Goal: Task Accomplishment & Management: Use online tool/utility

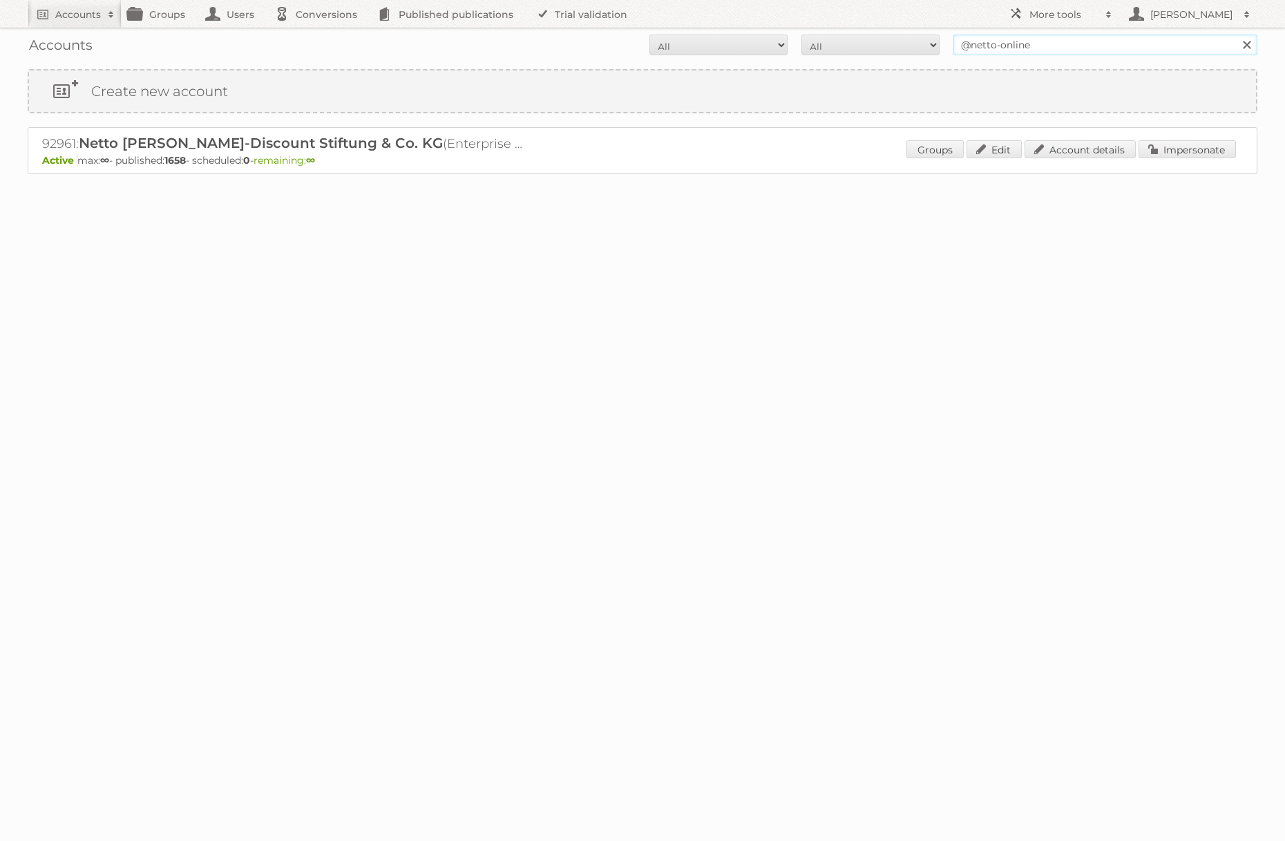
click at [1014, 53] on input "@netto-online" at bounding box center [1106, 45] width 304 height 21
type input "d"
type input "@ddecor"
click at [1236, 35] on input "Search" at bounding box center [1246, 45] width 21 height 21
click at [1193, 153] on link "Impersonate" at bounding box center [1187, 149] width 97 height 18
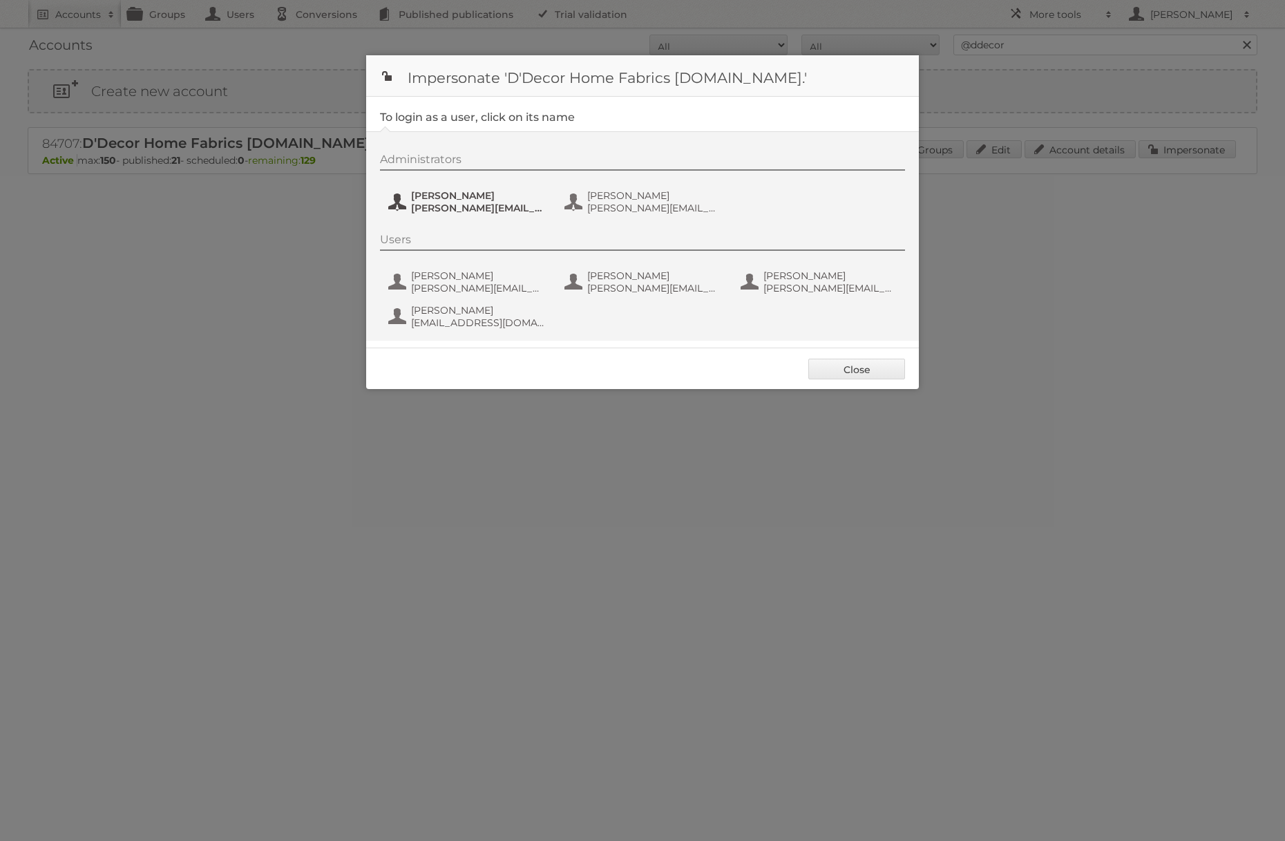
click at [460, 210] on span "[PERSON_NAME][EMAIL_ADDRESS][PERSON_NAME][DOMAIN_NAME]" at bounding box center [478, 208] width 134 height 12
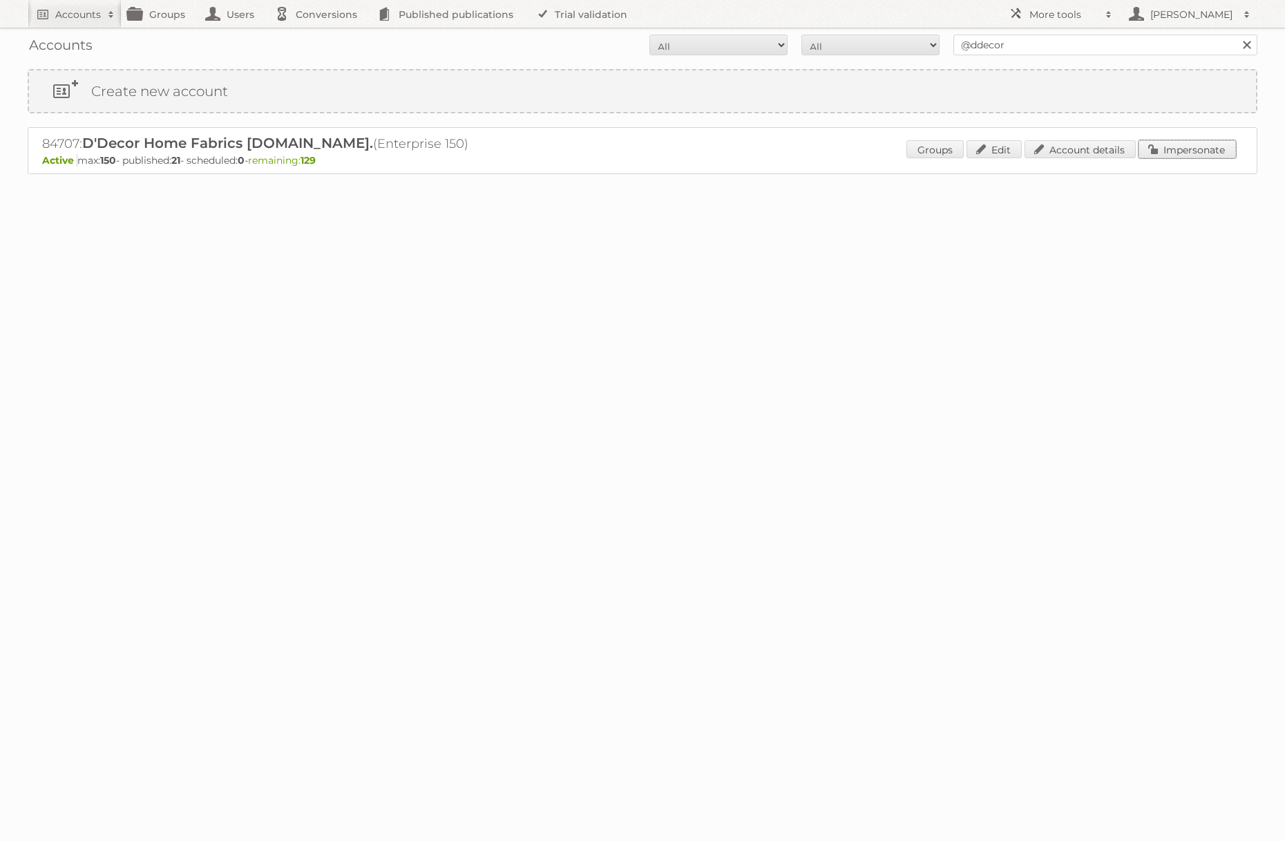
drag, startPoint x: 1190, startPoint y: 155, endPoint x: 939, endPoint y: 153, distance: 250.9
click at [1190, 155] on link "Impersonate" at bounding box center [1187, 149] width 97 height 18
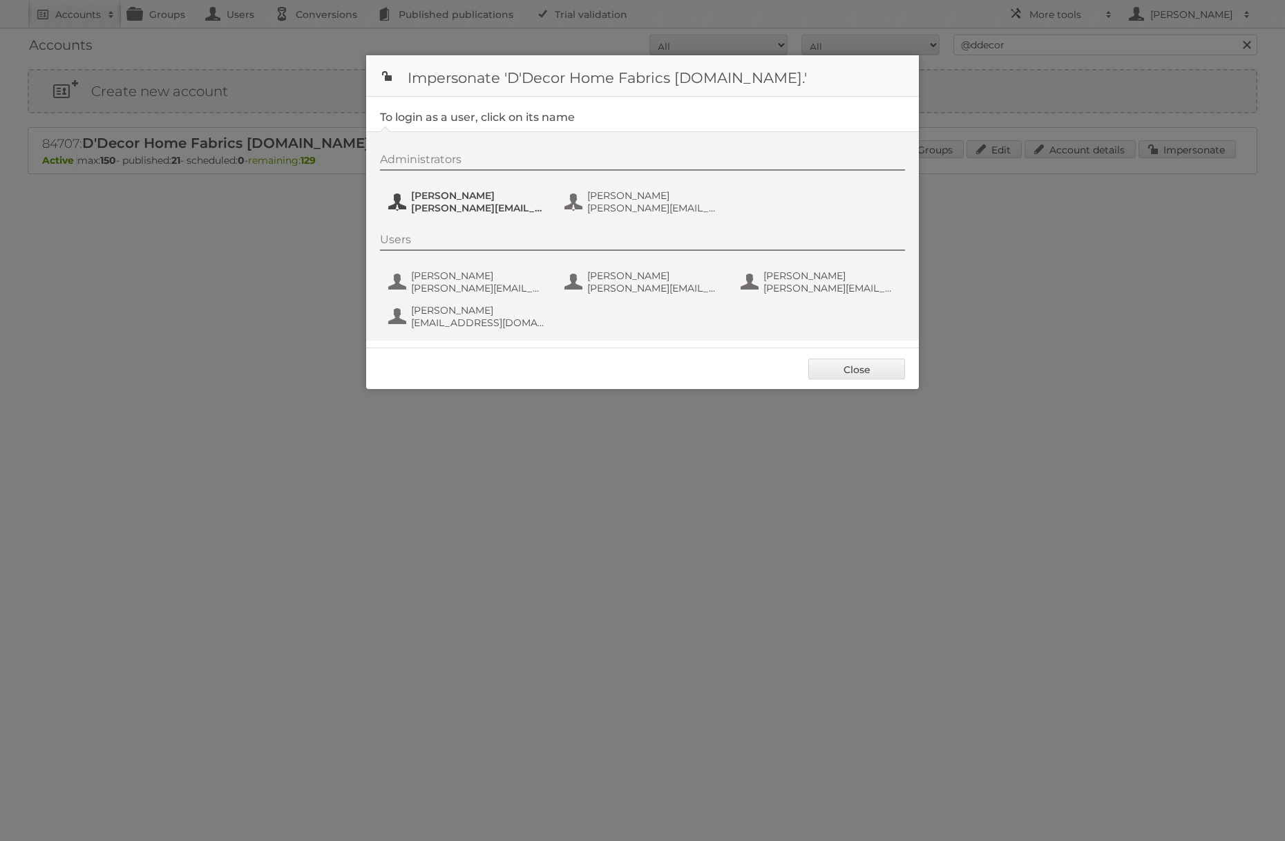
click at [487, 208] on span "[PERSON_NAME][EMAIL_ADDRESS][PERSON_NAME][DOMAIN_NAME]" at bounding box center [478, 208] width 134 height 12
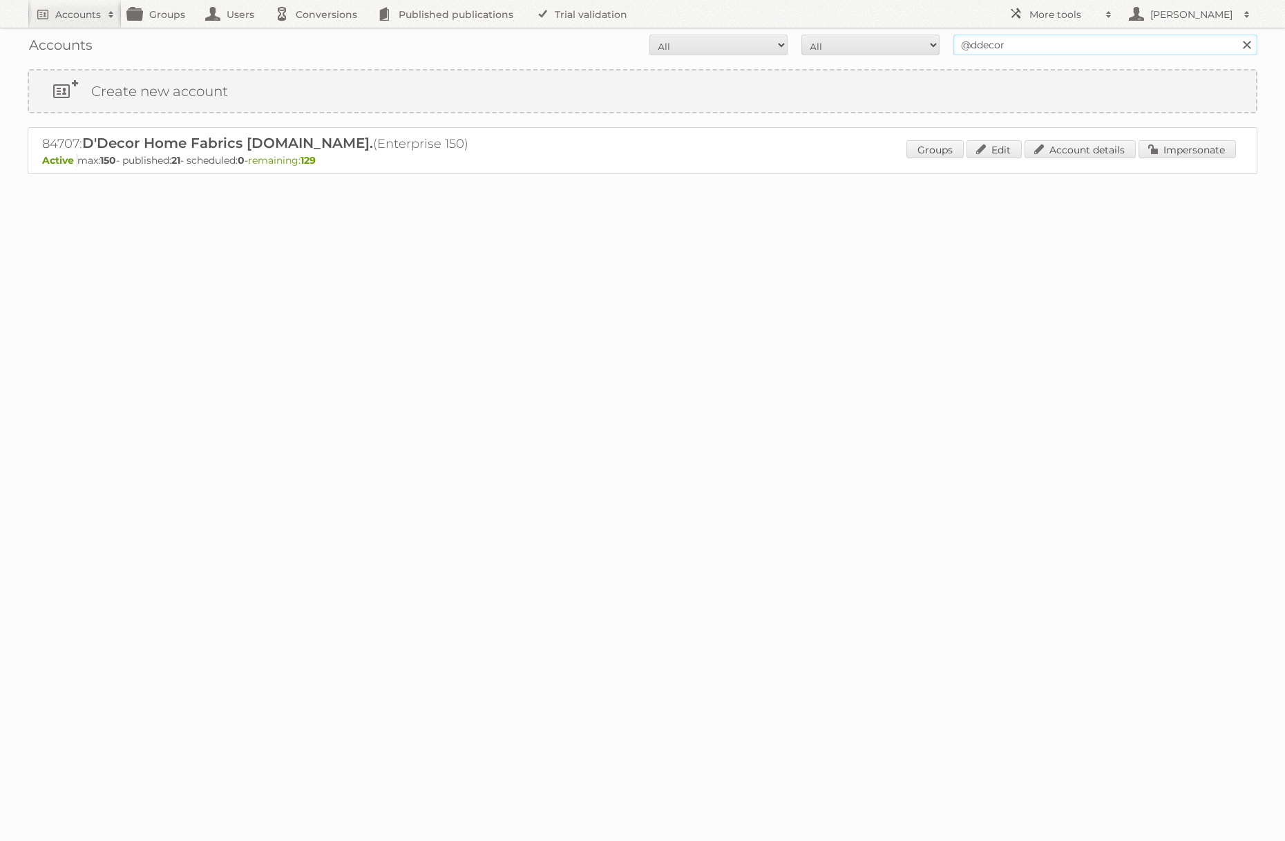
click at [1021, 43] on input "@ddecor" at bounding box center [1106, 45] width 304 height 21
